Goal: Find specific page/section: Find specific page/section

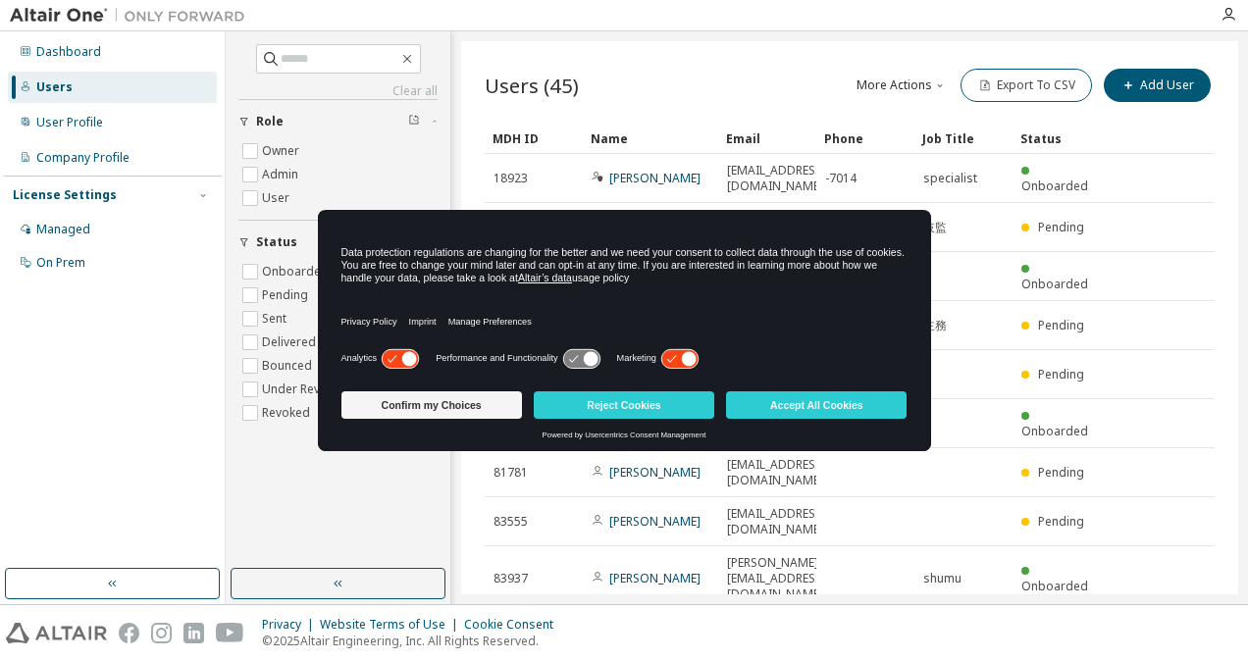
click at [790, 76] on div "Users (45) More Actions Import From CSV Export To CSV Add User" at bounding box center [849, 85] width 730 height 41
click at [767, 398] on button "Accept All Cookies" at bounding box center [816, 404] width 180 height 27
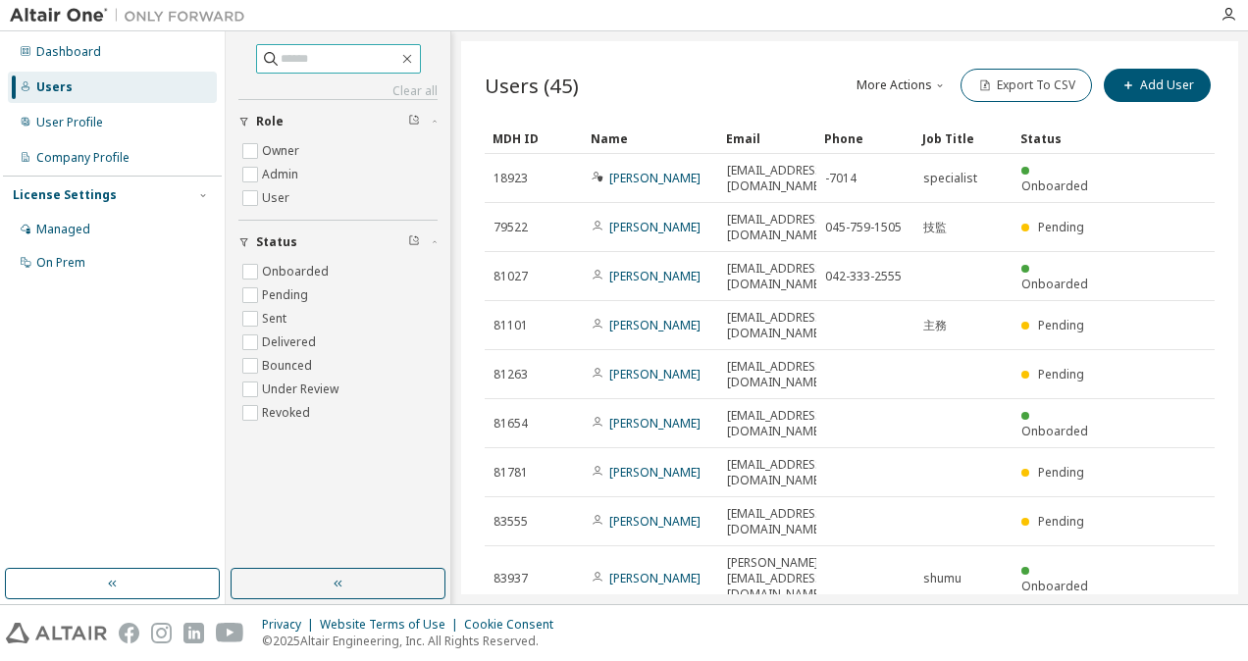
click at [373, 60] on input "text" at bounding box center [339, 59] width 118 height 20
type input "******"
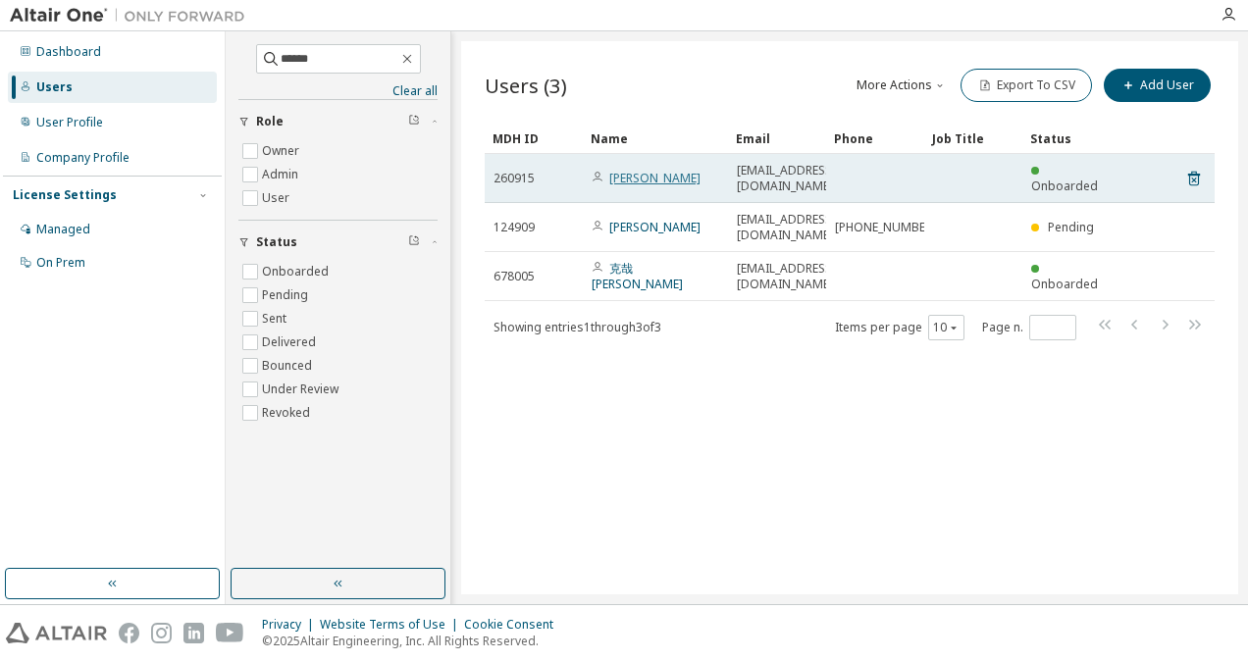
click at [640, 170] on link "[PERSON_NAME]" at bounding box center [654, 178] width 91 height 17
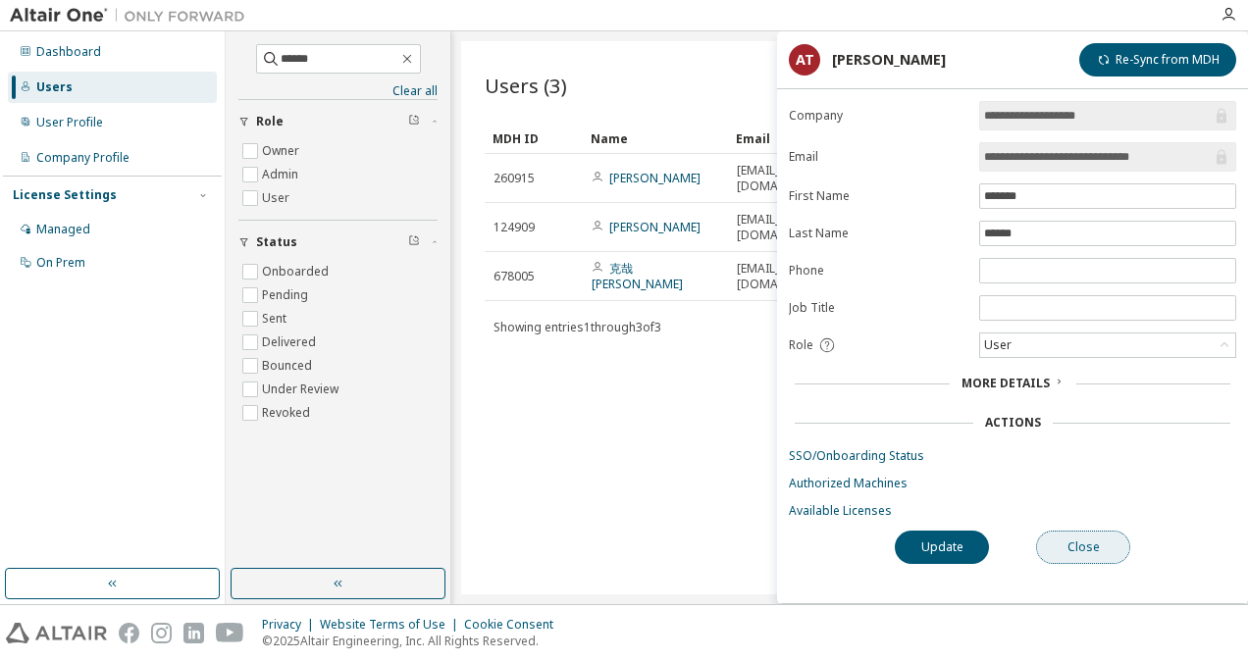
click at [1083, 531] on button "Close" at bounding box center [1083, 547] width 94 height 33
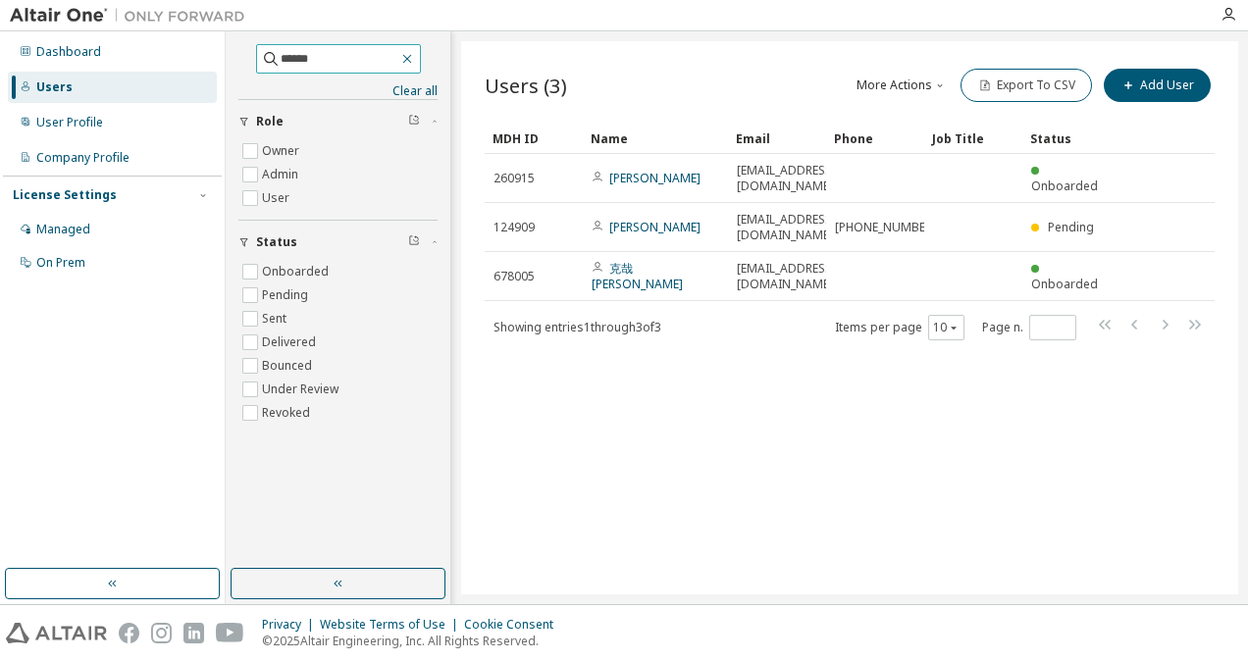
click at [411, 56] on icon "button" at bounding box center [406, 59] width 9 height 9
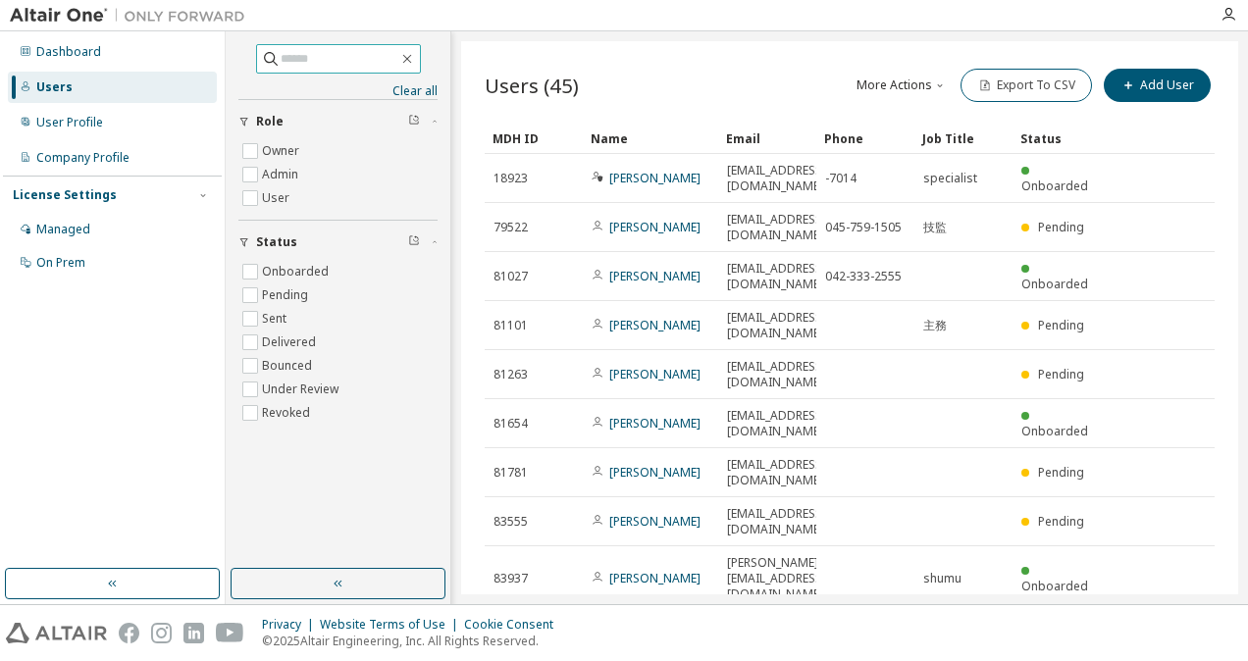
click at [739, 53] on div "Users (45) More Actions Import From CSV Export To CSV Add User Clear Load Save …" at bounding box center [849, 317] width 777 height 553
